Goal: Task Accomplishment & Management: Use online tool/utility

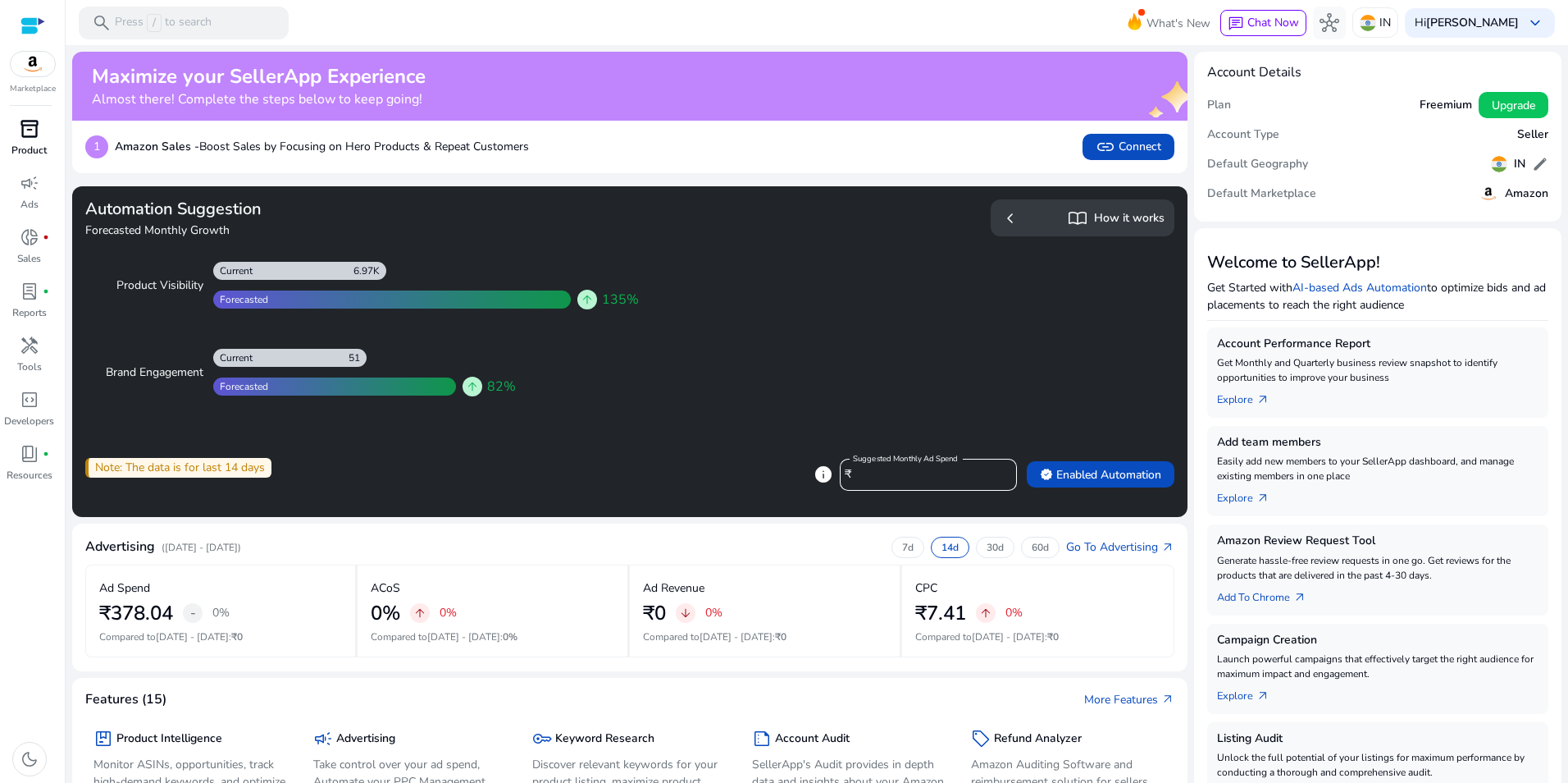
click at [44, 130] on div "inventory_2" at bounding box center [29, 129] width 46 height 26
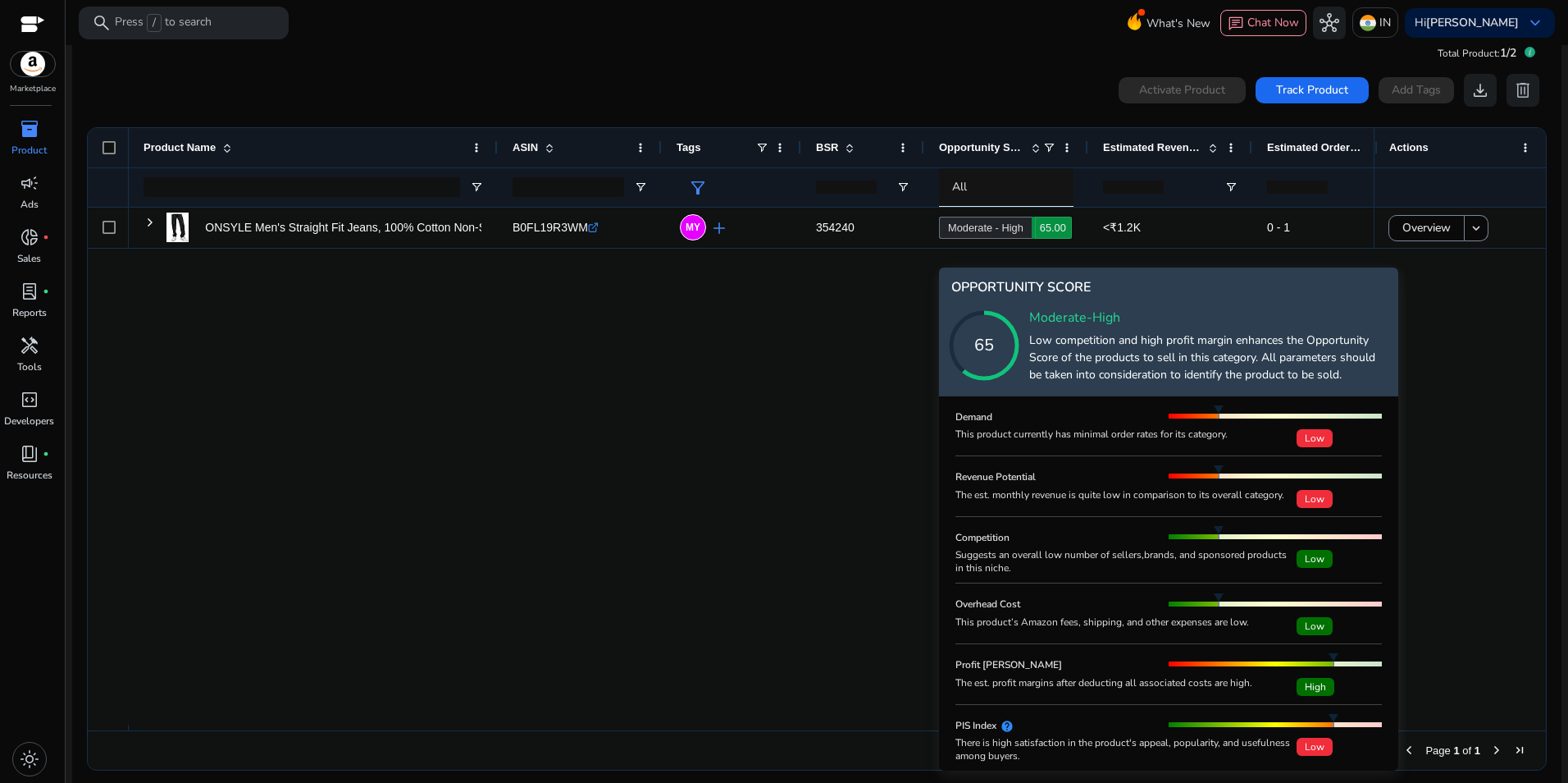
scroll to position [36, 0]
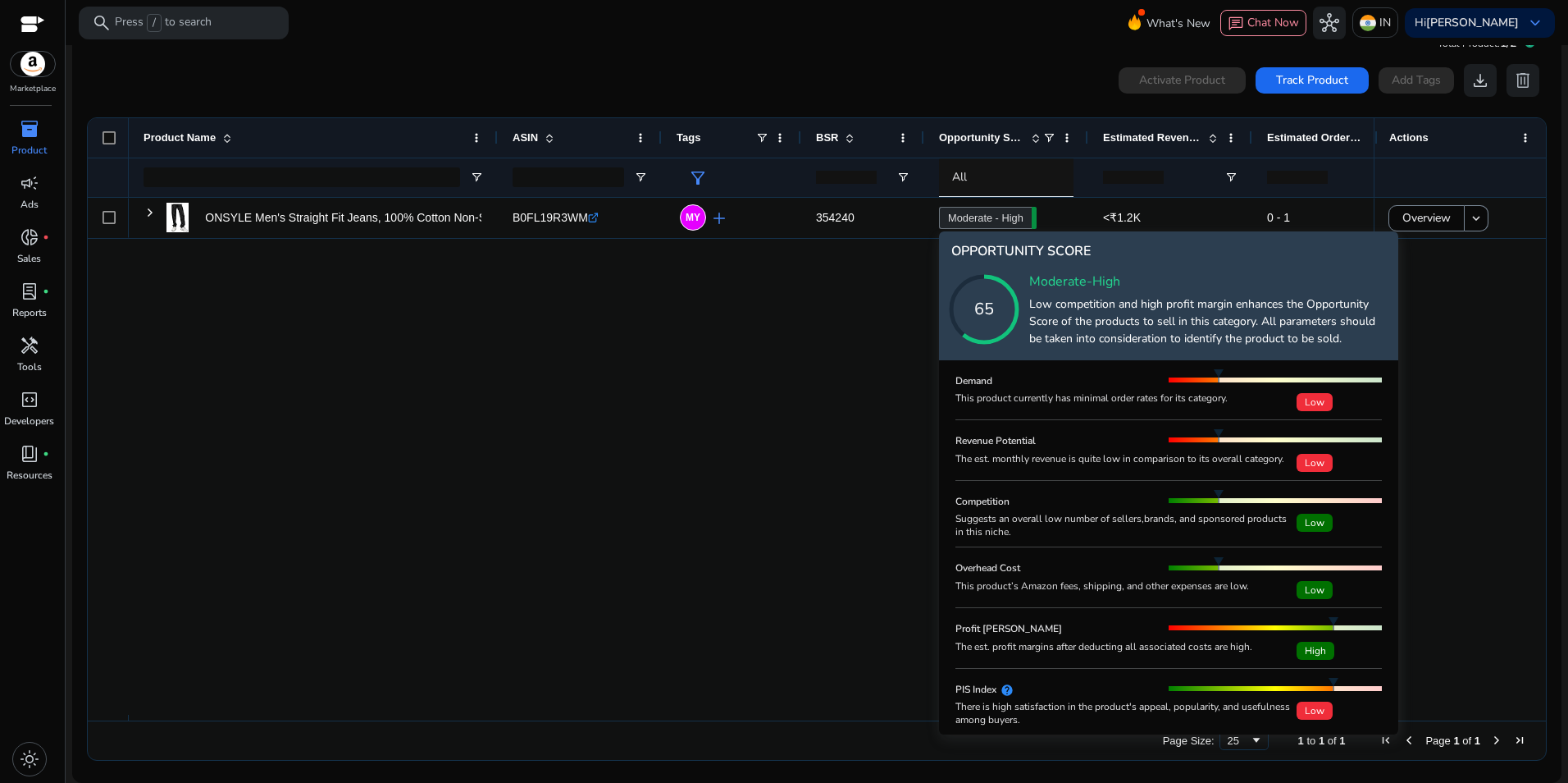
click at [1108, 397] on div "This product currently has minimal order rates for its category." at bounding box center [1126, 398] width 341 height 13
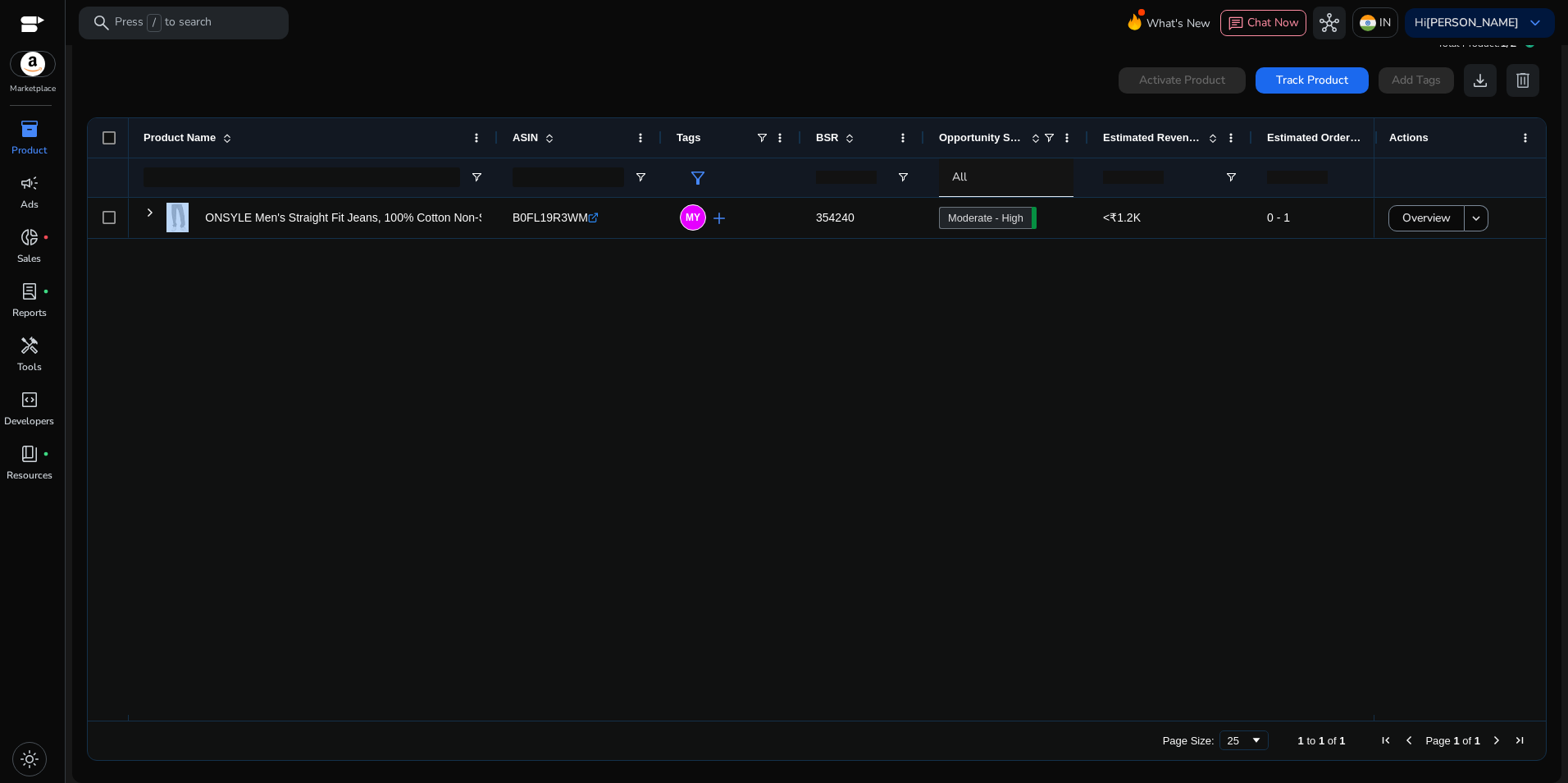
click at [1108, 397] on div "ONSYLE Men's Straight Fit Jeans, 100% Cotton Non-Stretch Denim,... B0FL19R3WM .…" at bounding box center [751, 456] width 1245 height 517
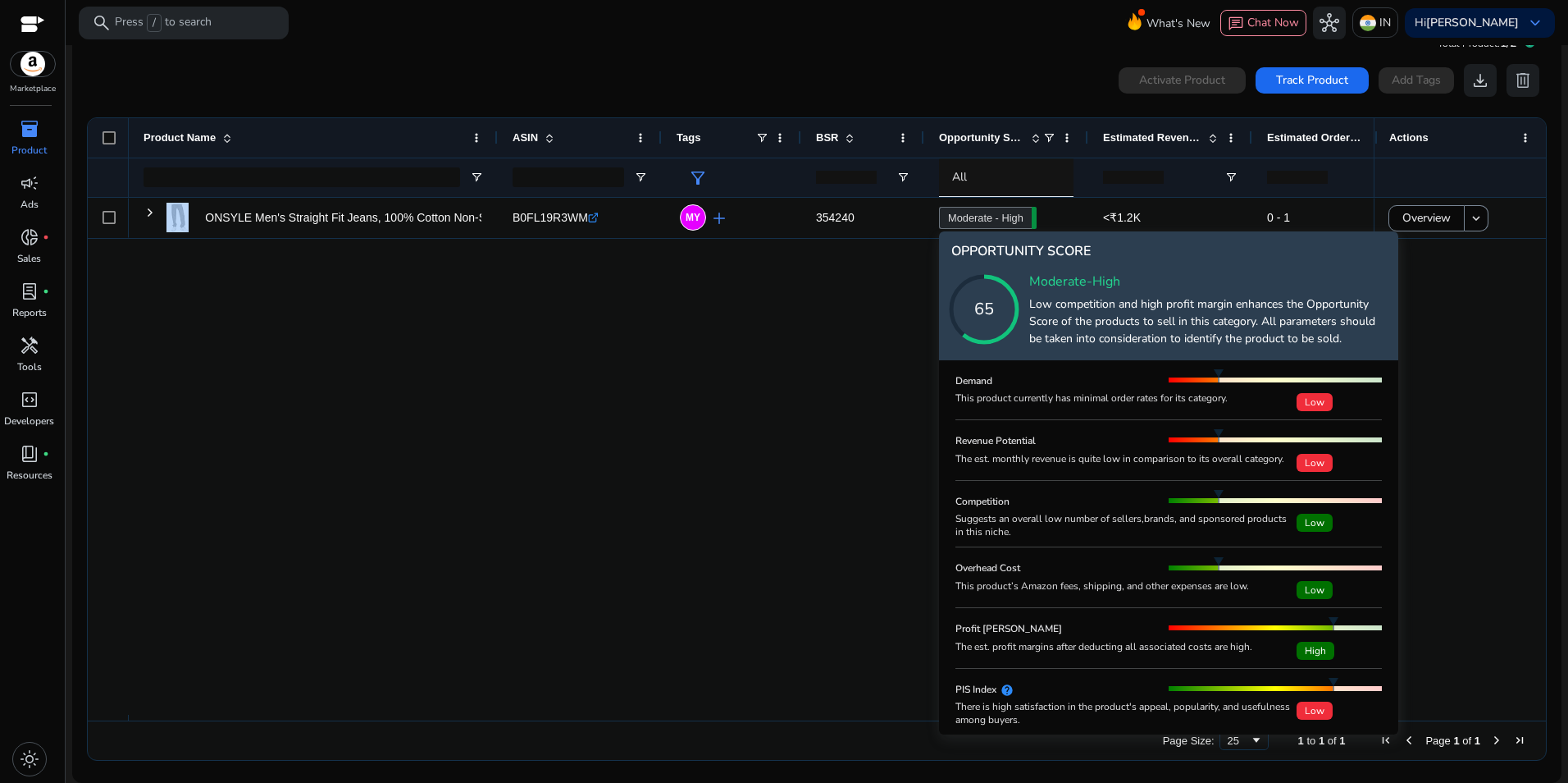
drag, startPoint x: 959, startPoint y: 398, endPoint x: 1342, endPoint y: 403, distance: 383.0
click at [1342, 403] on div "This product currently has minimal order rates for its category. Low" at bounding box center [1169, 401] width 426 height 19
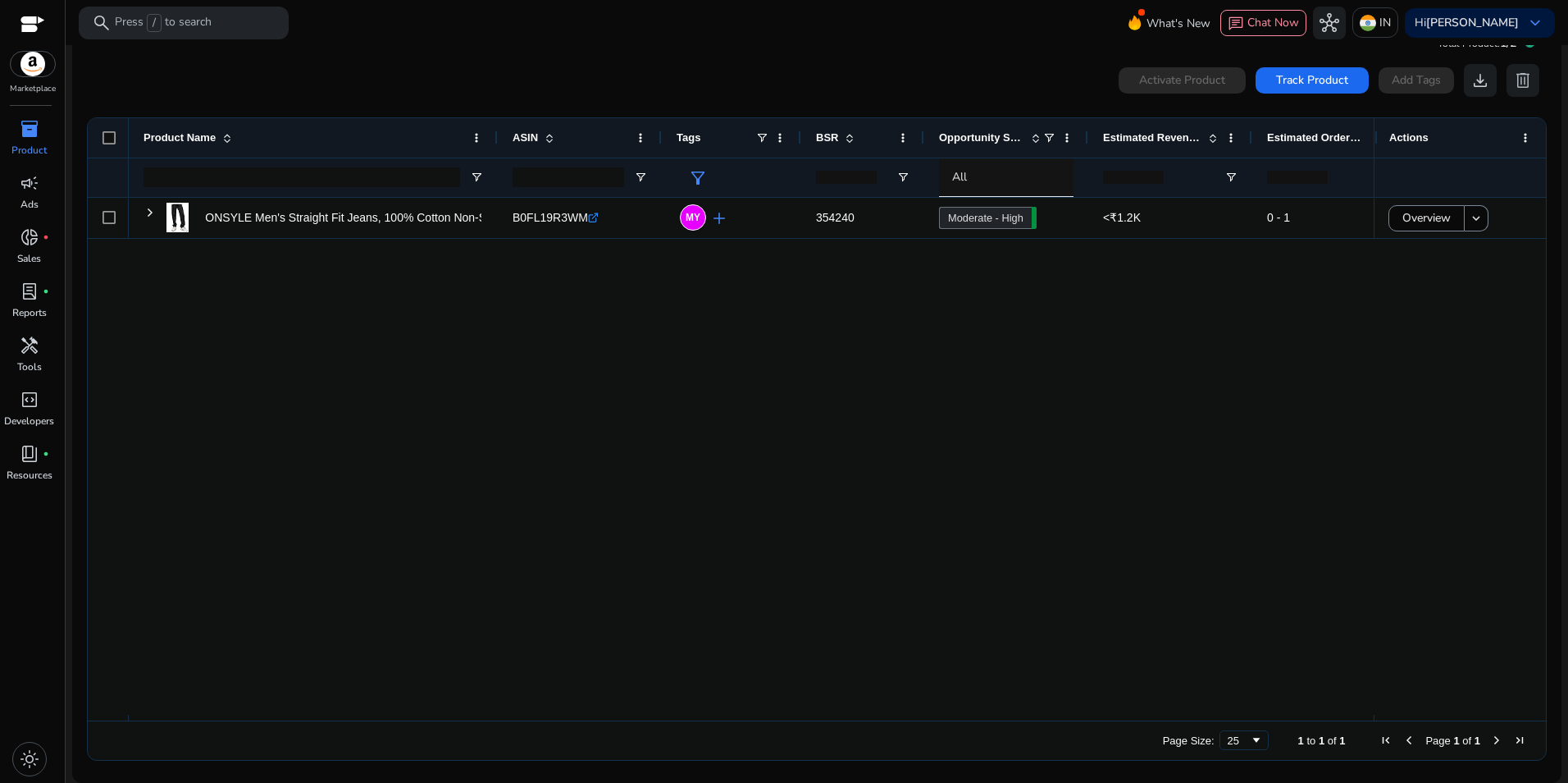
click at [1342, 403] on div "ONSYLE Men's Straight Fit Jeans, 100% Cotton Non-Stretch Denim,... B0FL19R3WM .…" at bounding box center [751, 456] width 1245 height 517
click at [483, 377] on div "ONSYLE Men's Straight Fit Jeans, 100% Cotton Non-Stretch Denim,... B0FL19R3WM .…" at bounding box center [751, 456] width 1245 height 517
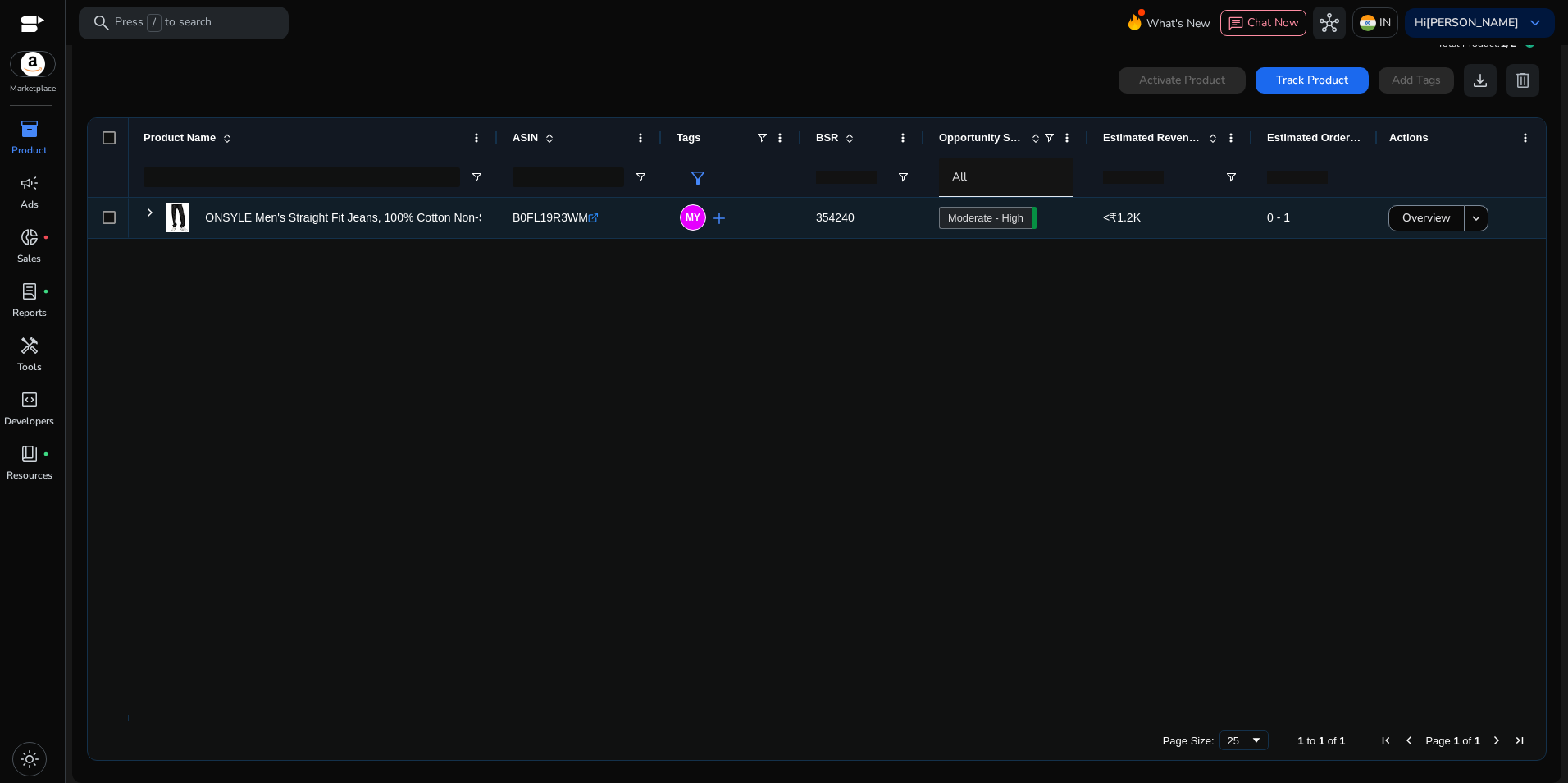
click at [526, 219] on span "B0FL19R3WM" at bounding box center [550, 217] width 75 height 13
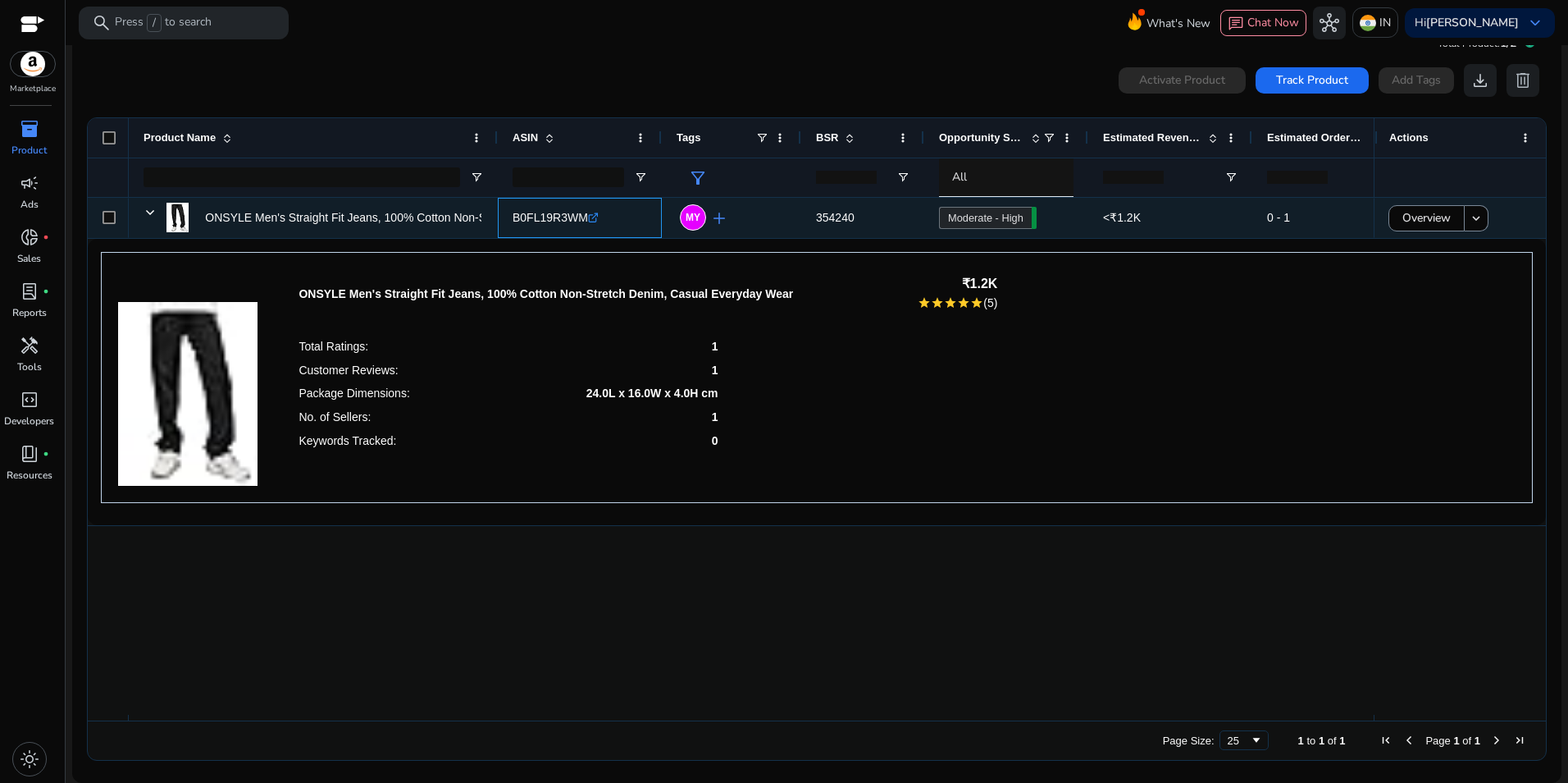
click at [526, 219] on span "B0FL19R3WM" at bounding box center [550, 217] width 75 height 13
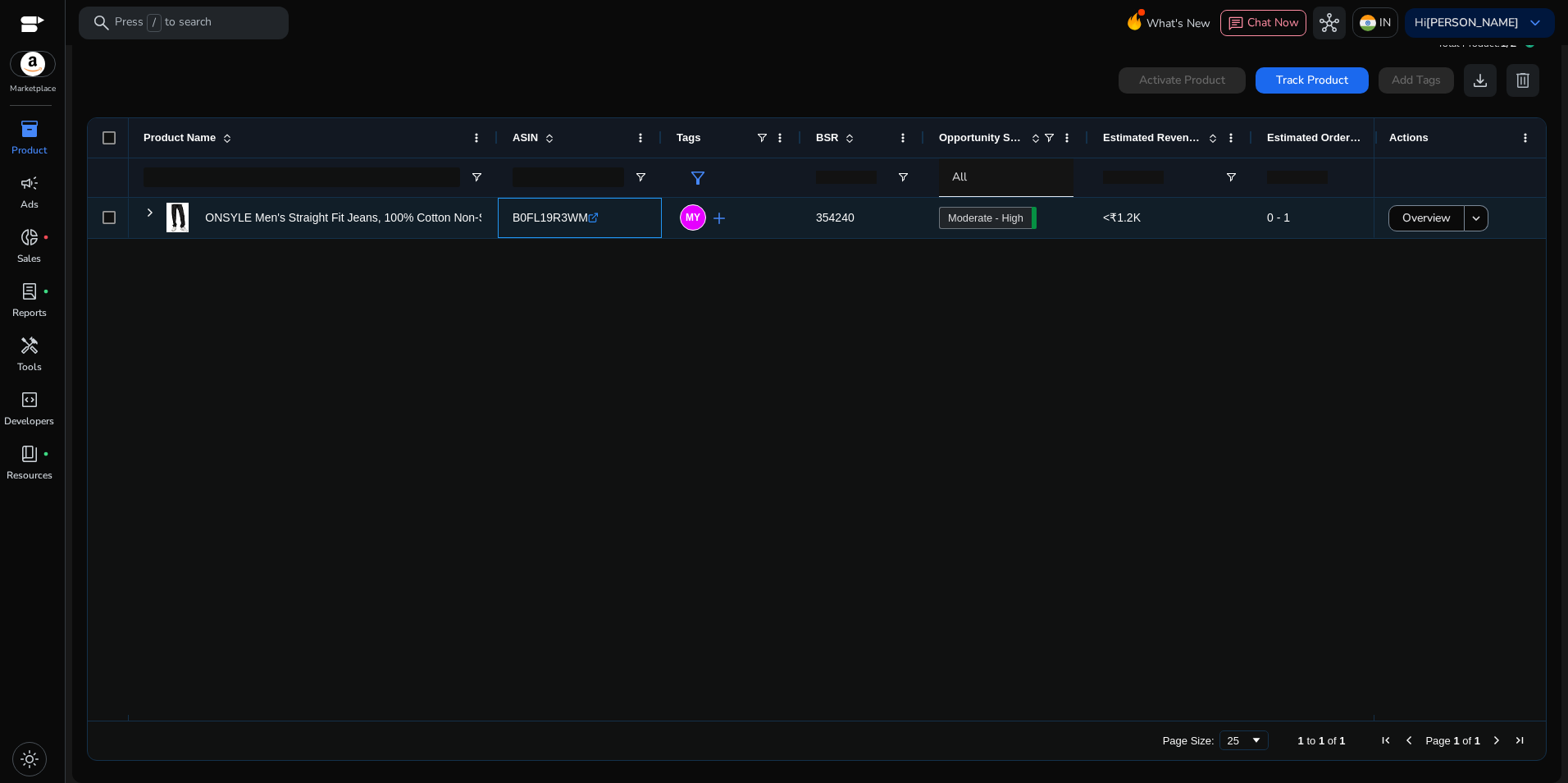
copy span "B0FL19R3WM"
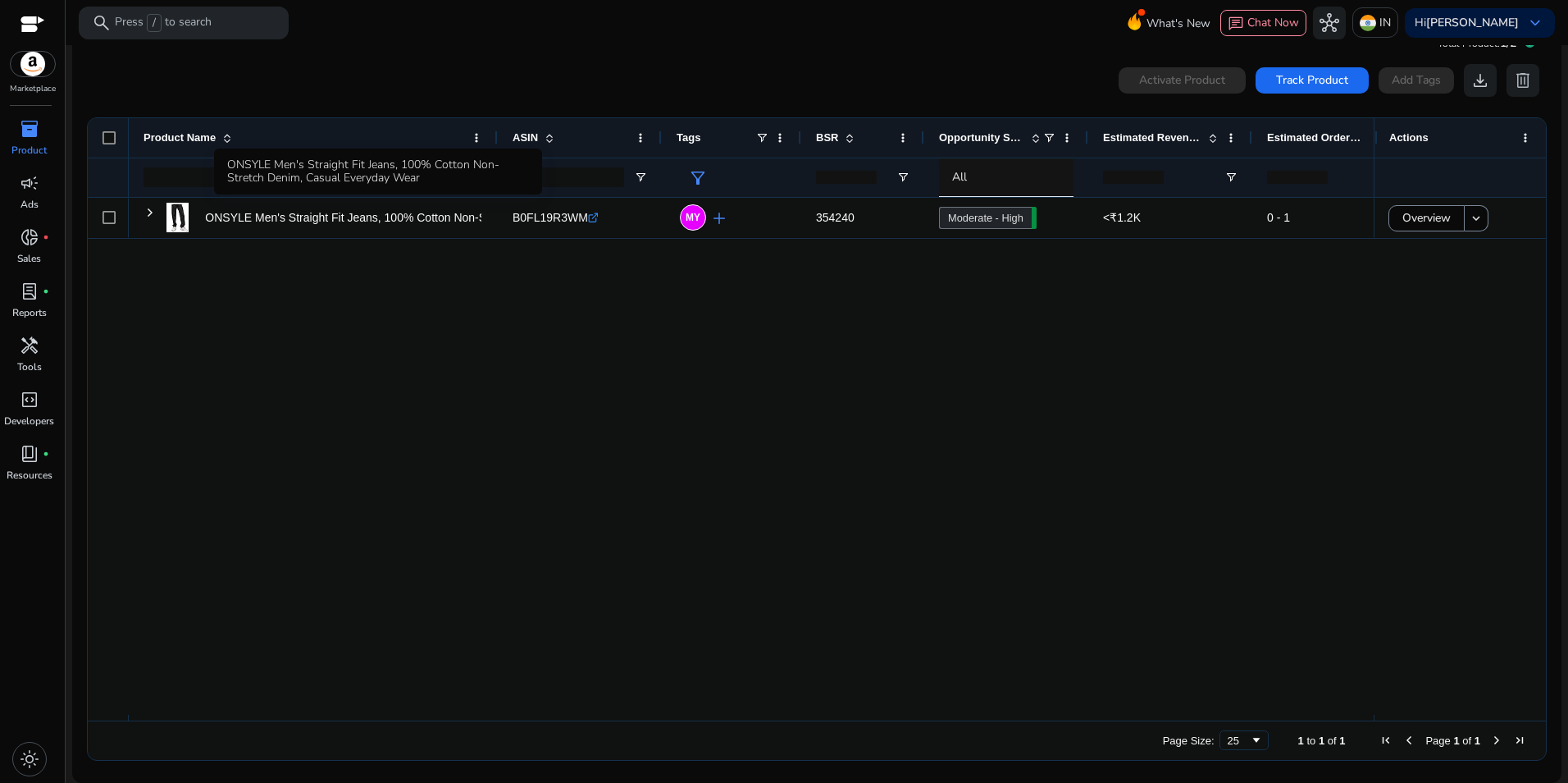
click at [304, 166] on div "ONSYLE Men's Straight Fit Jeans, 100% Cotton Non-Stretch Denim, Casual Everyday…" at bounding box center [378, 171] width 328 height 46
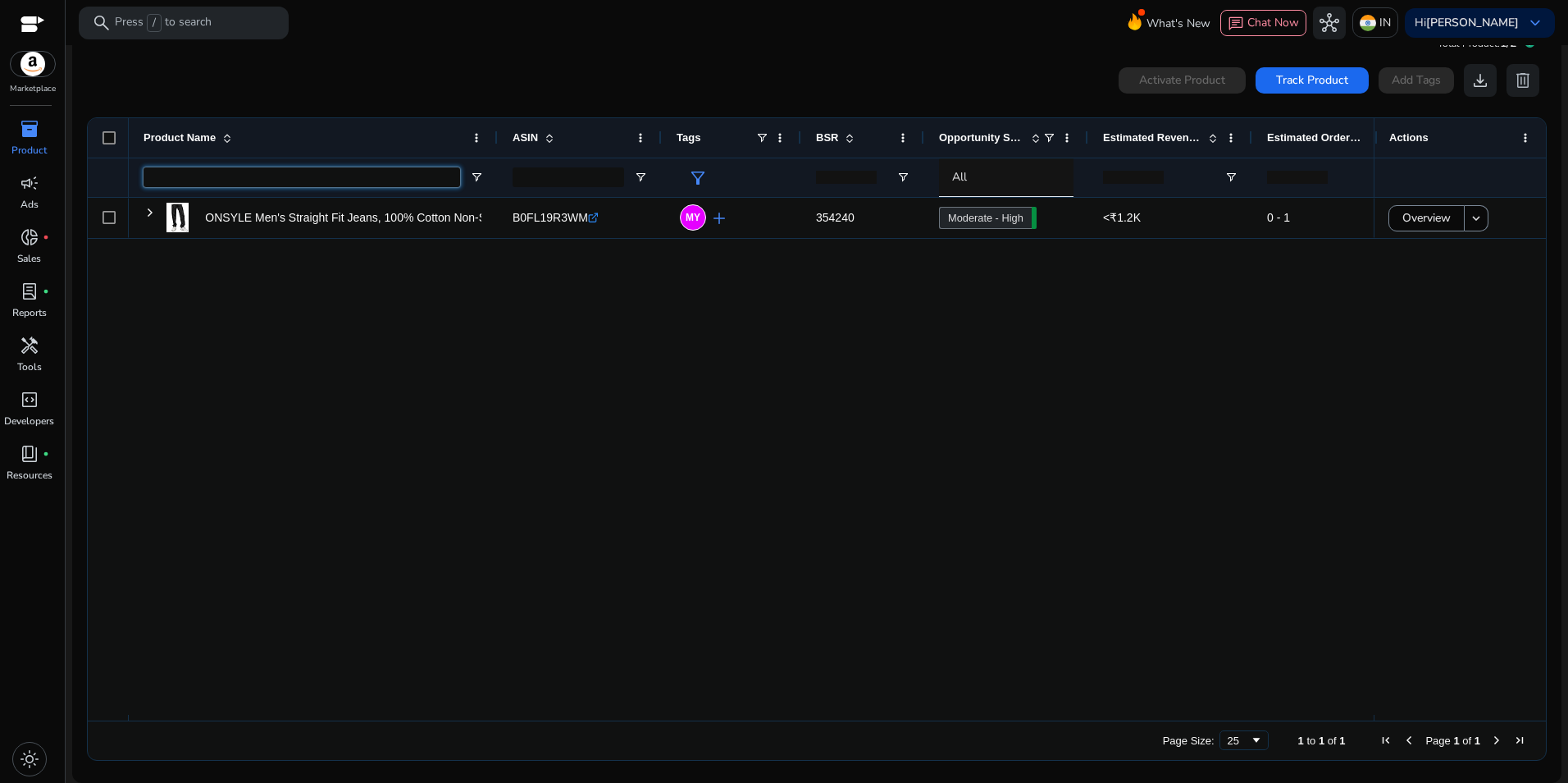
click at [206, 174] on input "Product Name Filter Input" at bounding box center [302, 177] width 317 height 19
paste input "**********"
type input "**********"
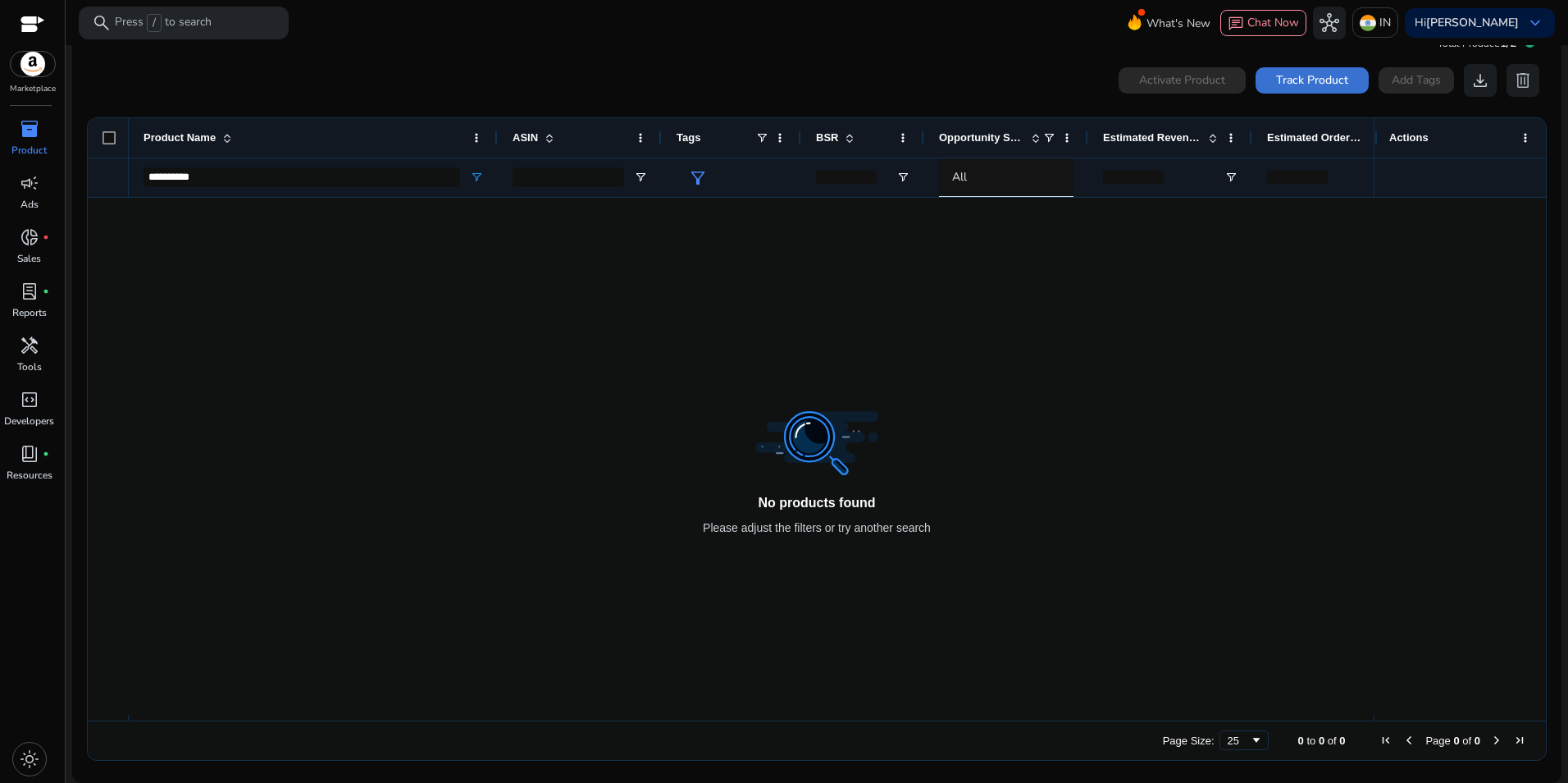
click at [1344, 81] on span at bounding box center [1312, 80] width 113 height 40
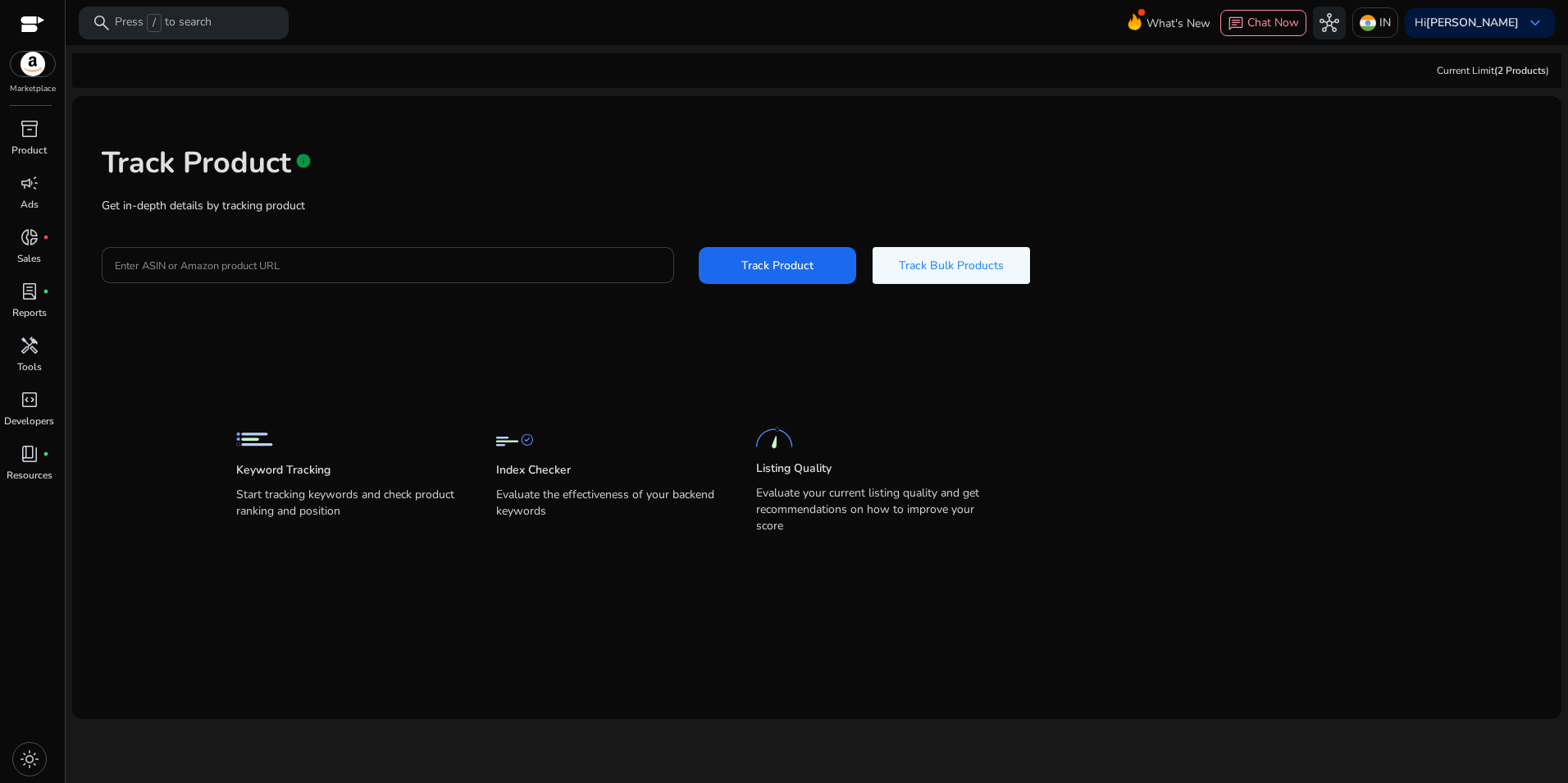
click at [312, 262] on input "Enter ASIN or Amazon product URL" at bounding box center [388, 265] width 547 height 18
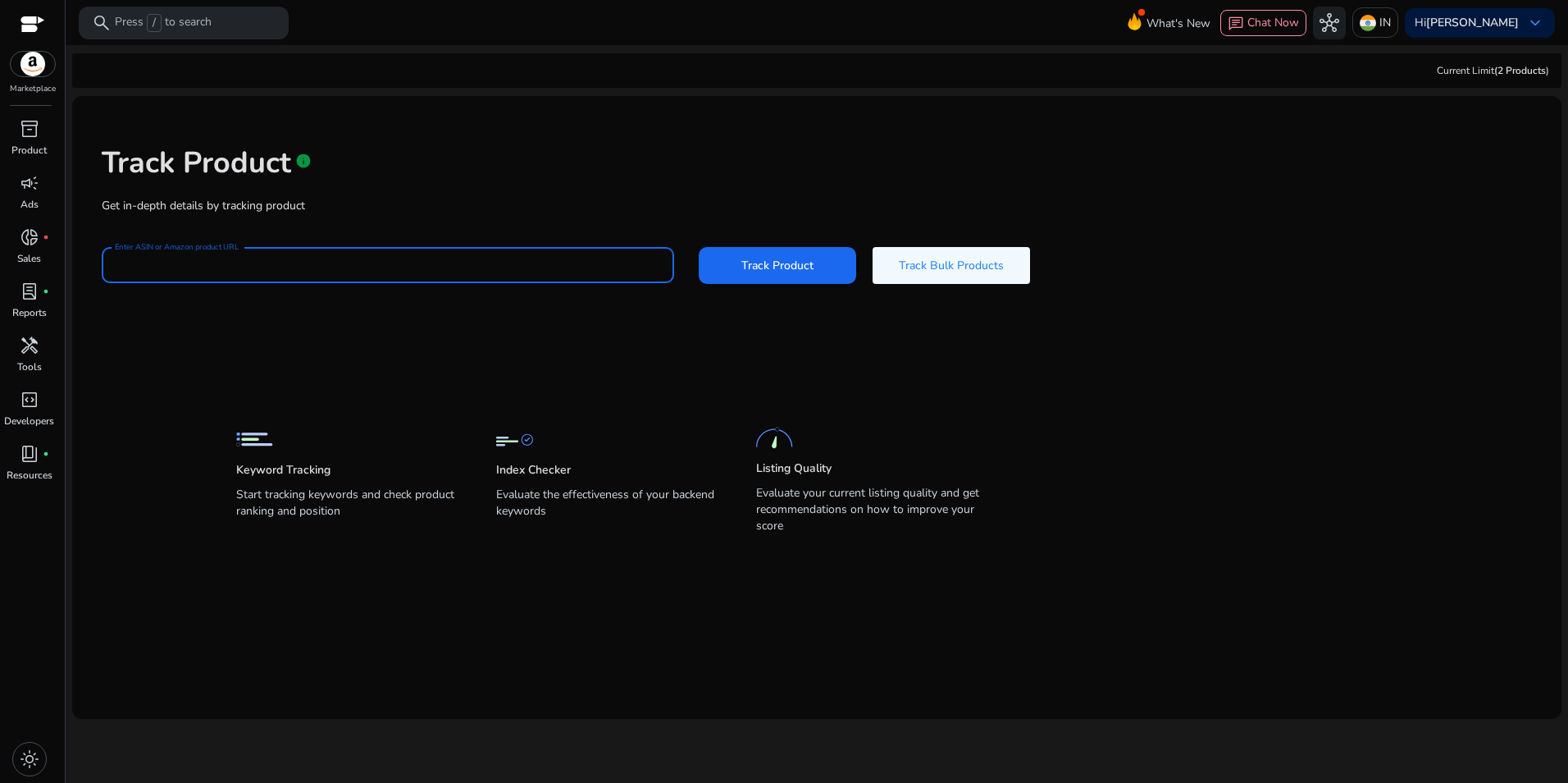
paste input "**********"
type input "**********"
click at [699, 247] on button "Track Product" at bounding box center [777, 265] width 157 height 37
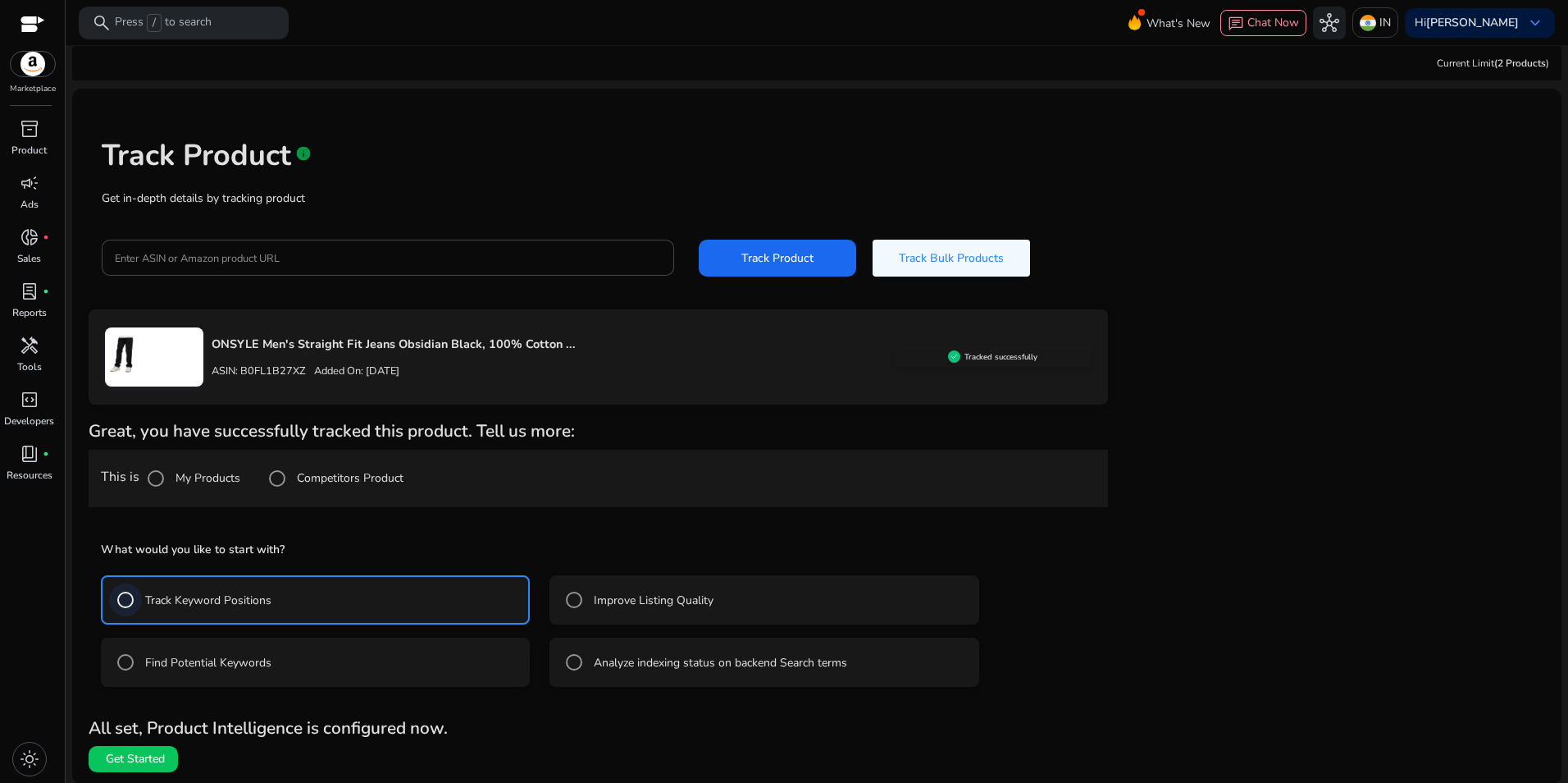
scroll to position [9, 0]
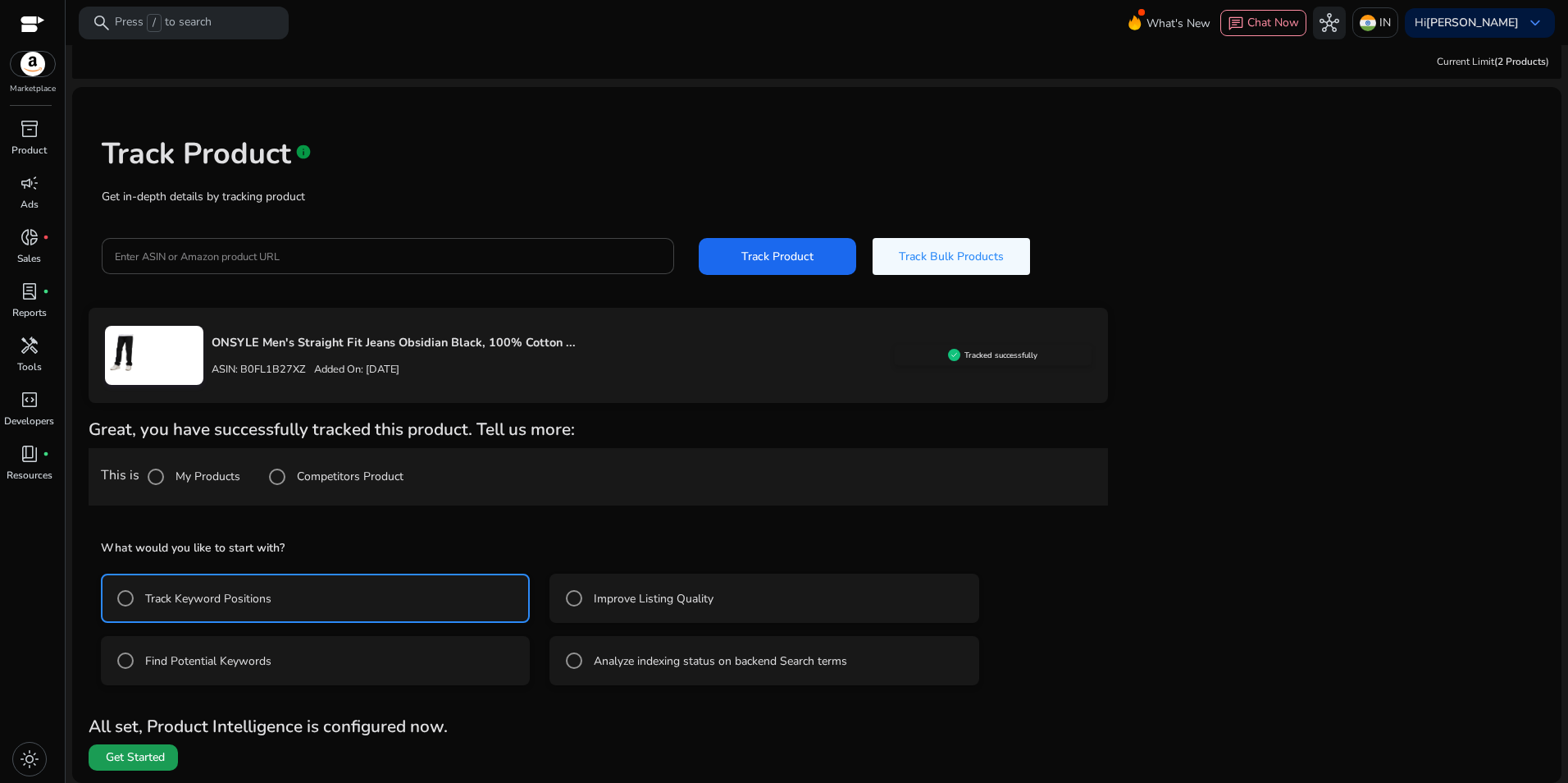
click at [145, 762] on span "Get Started" at bounding box center [135, 758] width 59 height 17
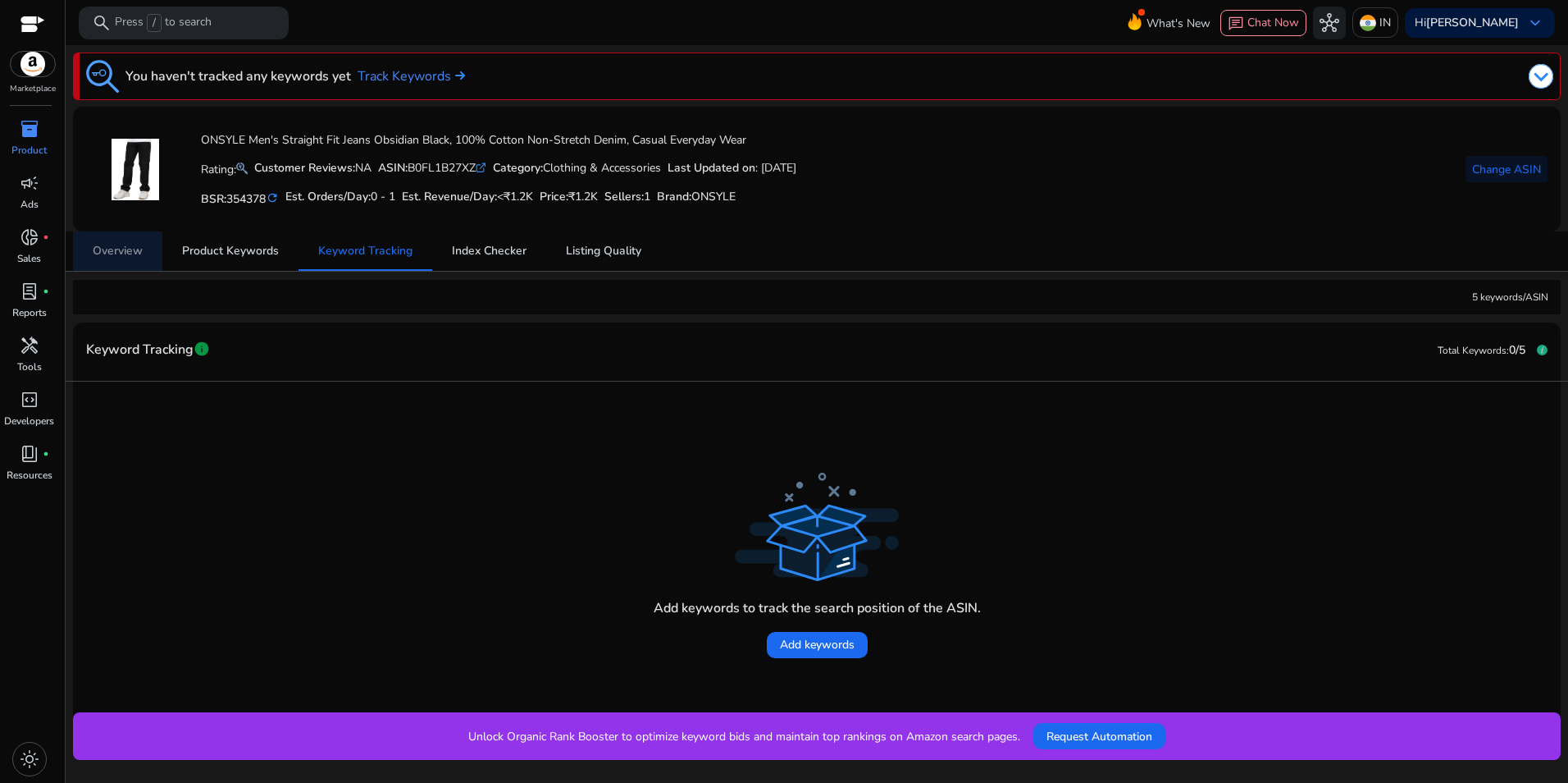
click at [136, 251] on span "Overview" at bounding box center [118, 251] width 50 height 11
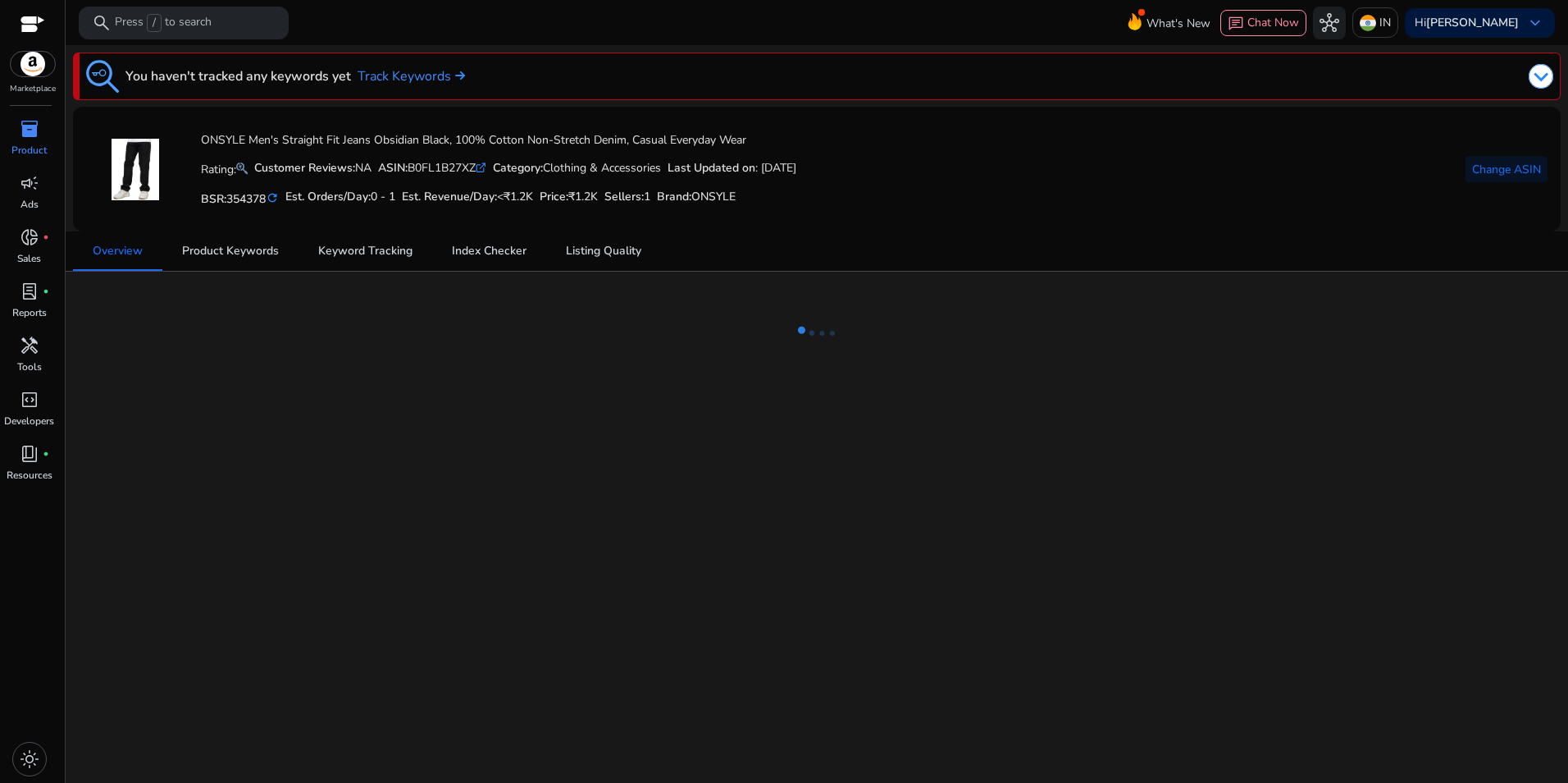
click at [37, 133] on span "inventory_2" at bounding box center [29, 129] width 19 height 19
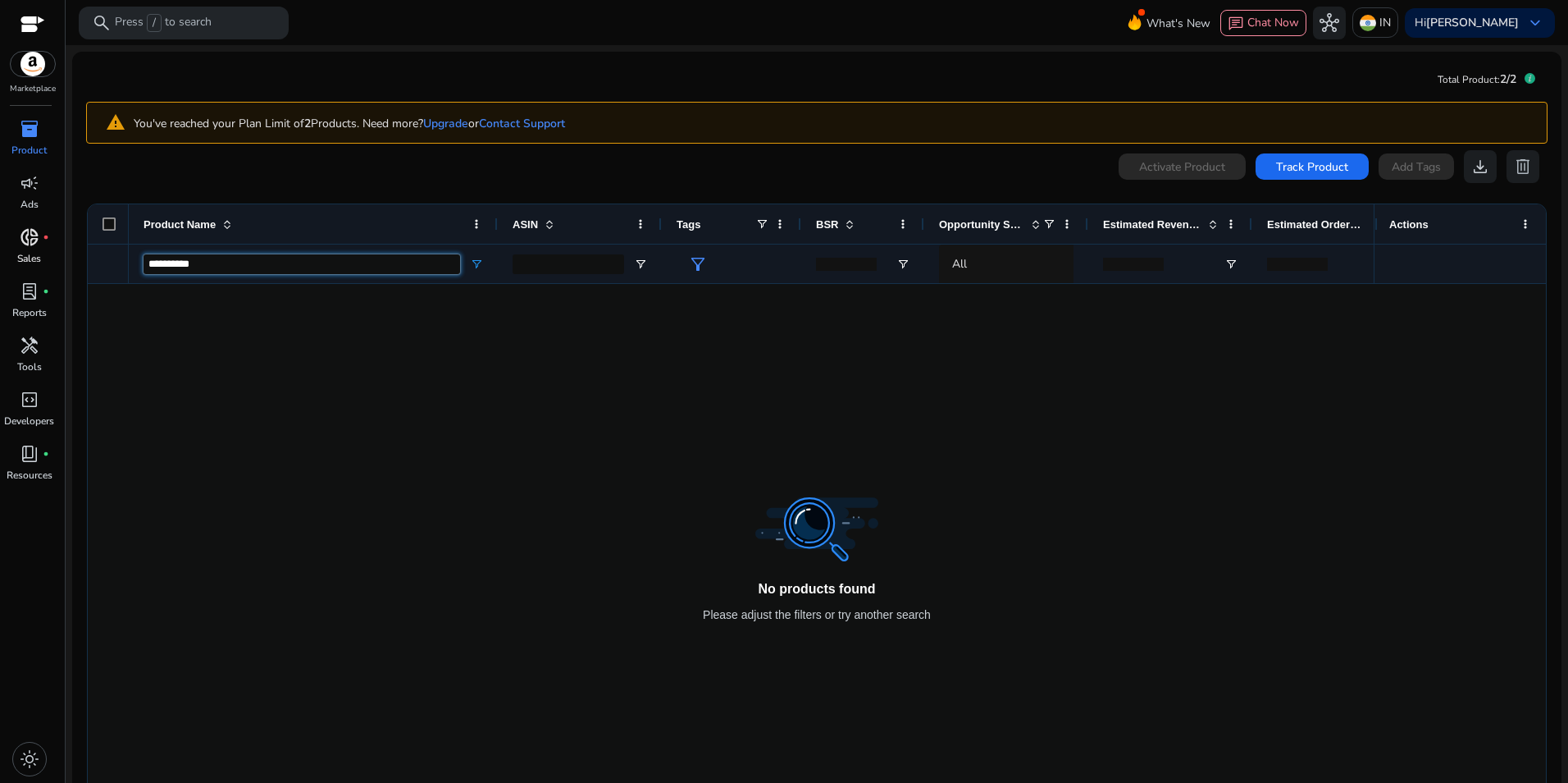
drag, startPoint x: 392, startPoint y: 266, endPoint x: 21, endPoint y: 261, distance: 371.0
click at [21, 261] on mat-sidenav-container "Marketplace inventory_2 Product campaign Ads donut_small fiber_manual_record Sa…" at bounding box center [784, 392] width 1568 height 783
click at [394, 534] on div at bounding box center [751, 542] width 1245 height 517
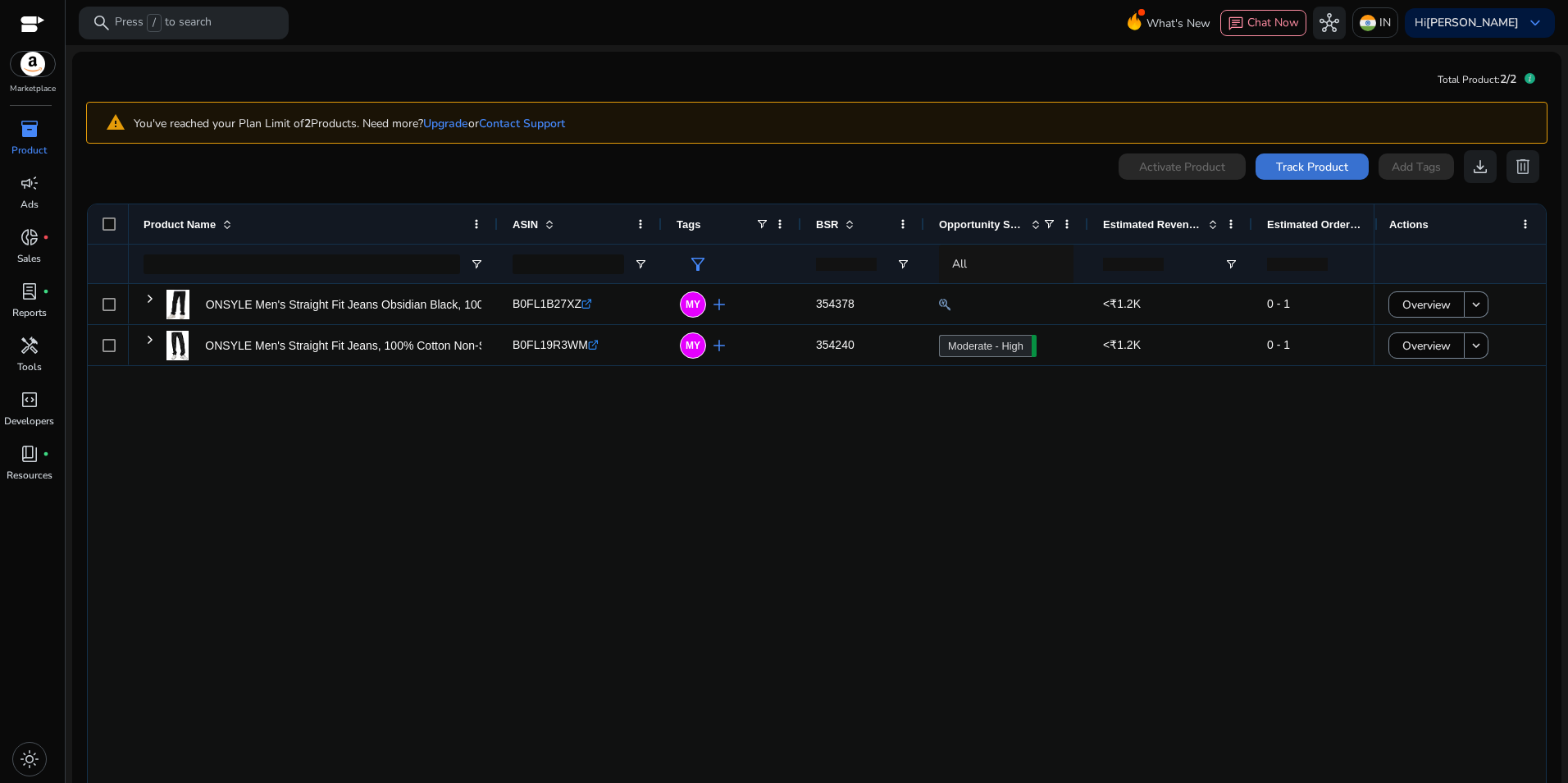
click at [1345, 175] on span at bounding box center [1312, 166] width 113 height 40
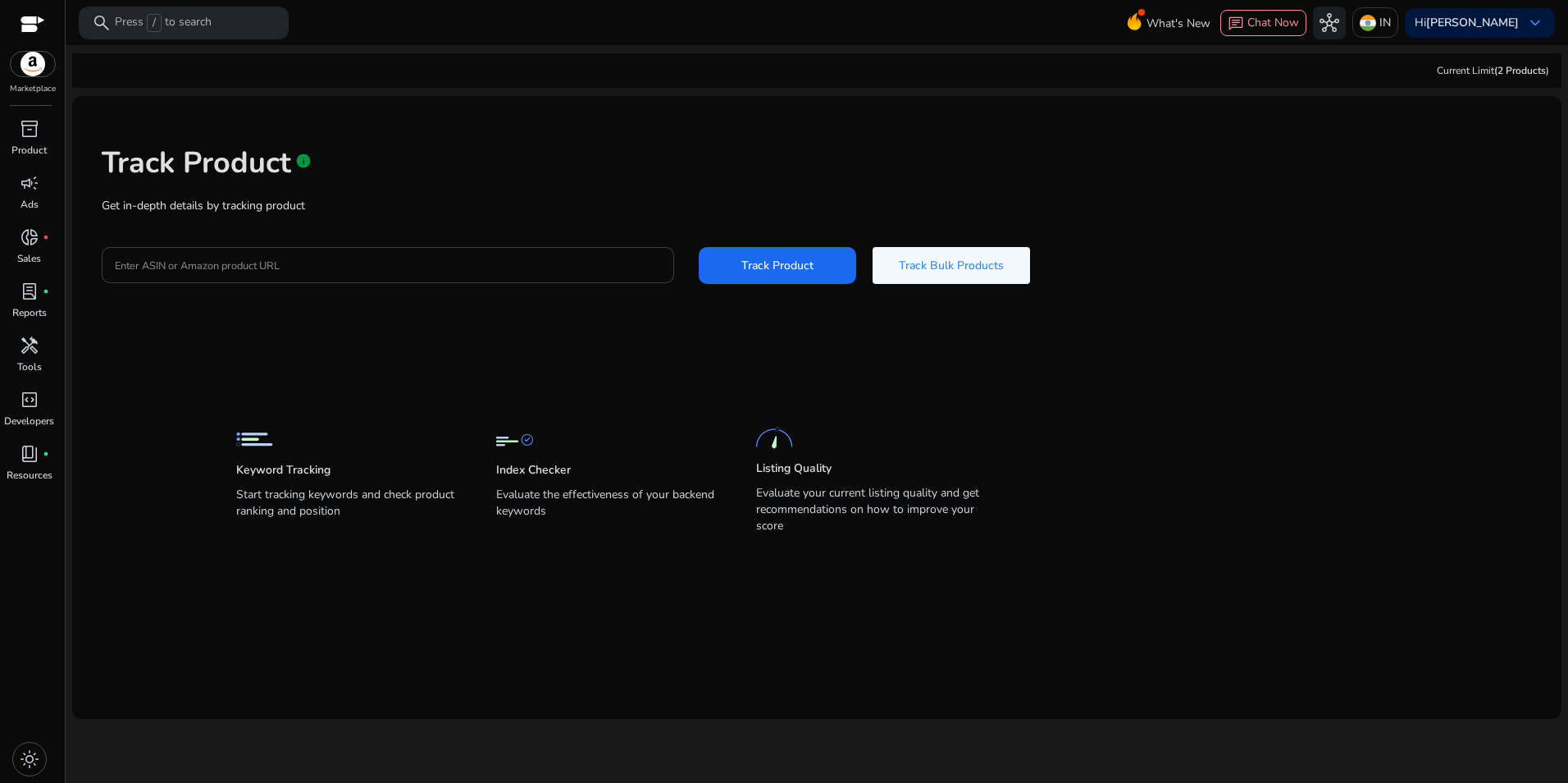
click at [480, 255] on div at bounding box center [388, 264] width 547 height 36
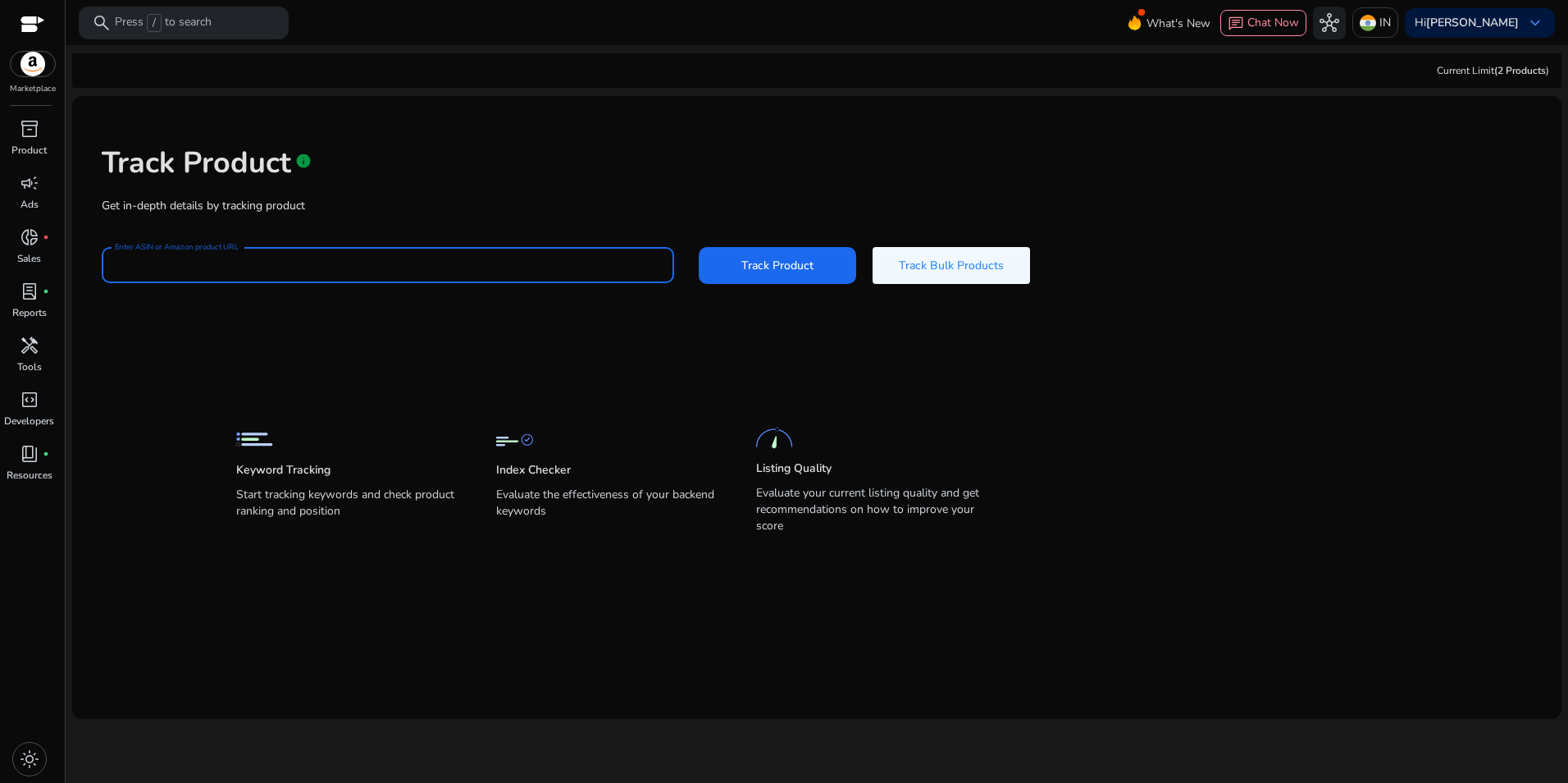
paste input "**********"
type input "**********"
click at [699, 247] on button "Track Product" at bounding box center [777, 265] width 157 height 37
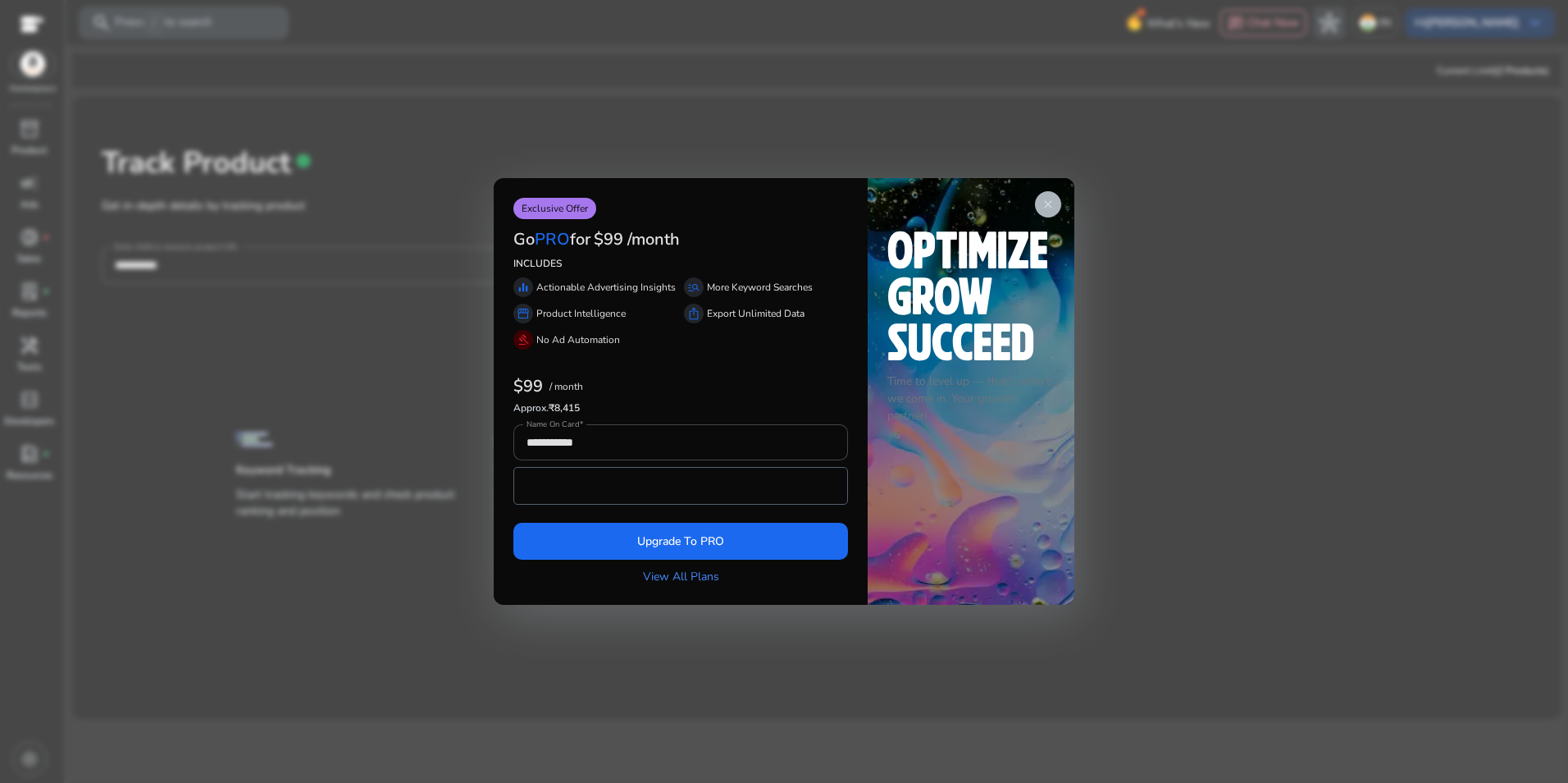
click at [1057, 208] on app-icon "close" at bounding box center [1049, 205] width 26 height 26
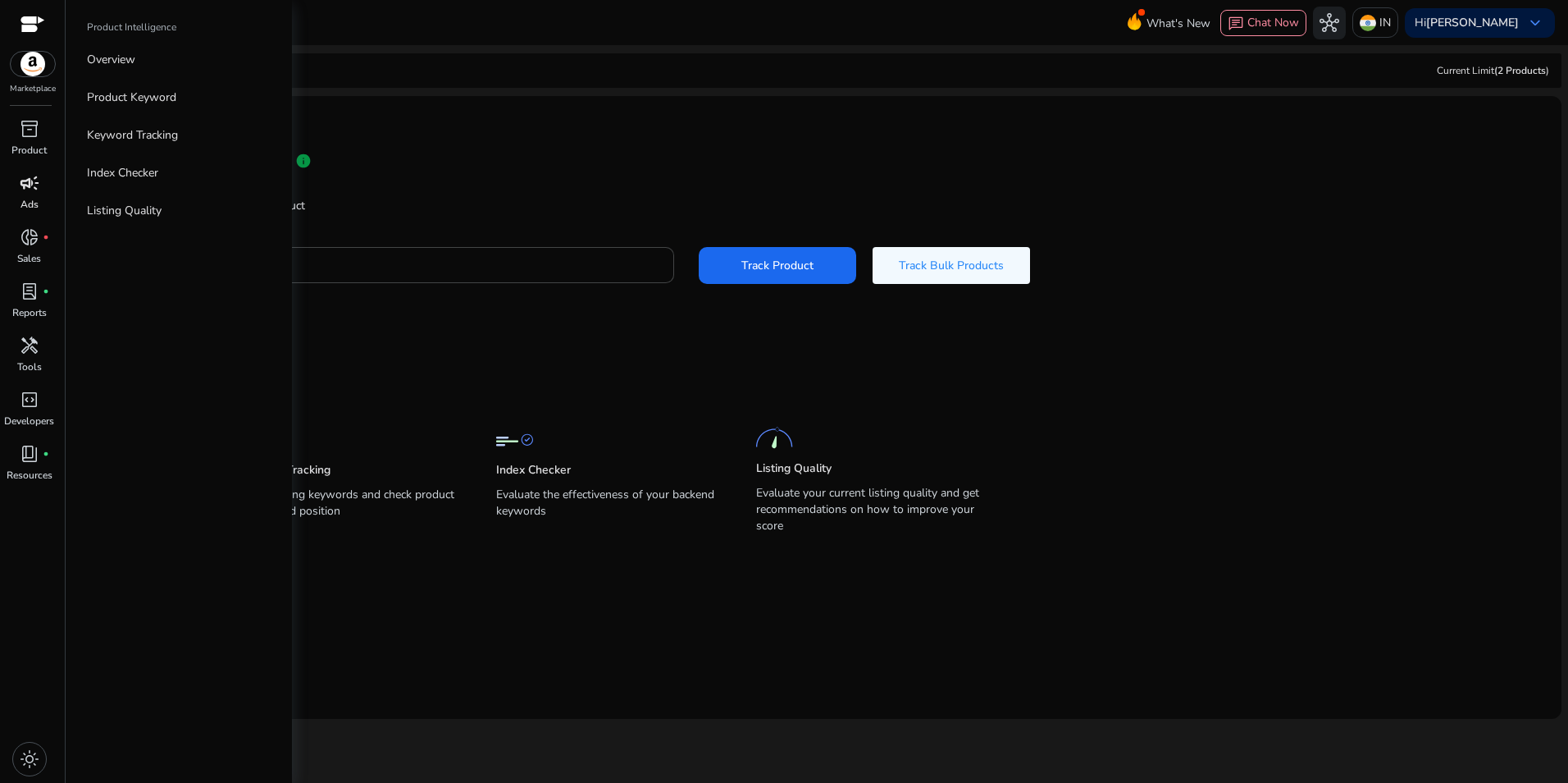
click at [18, 177] on div "campaign" at bounding box center [29, 183] width 46 height 26
